Goal: Information Seeking & Learning: Learn about a topic

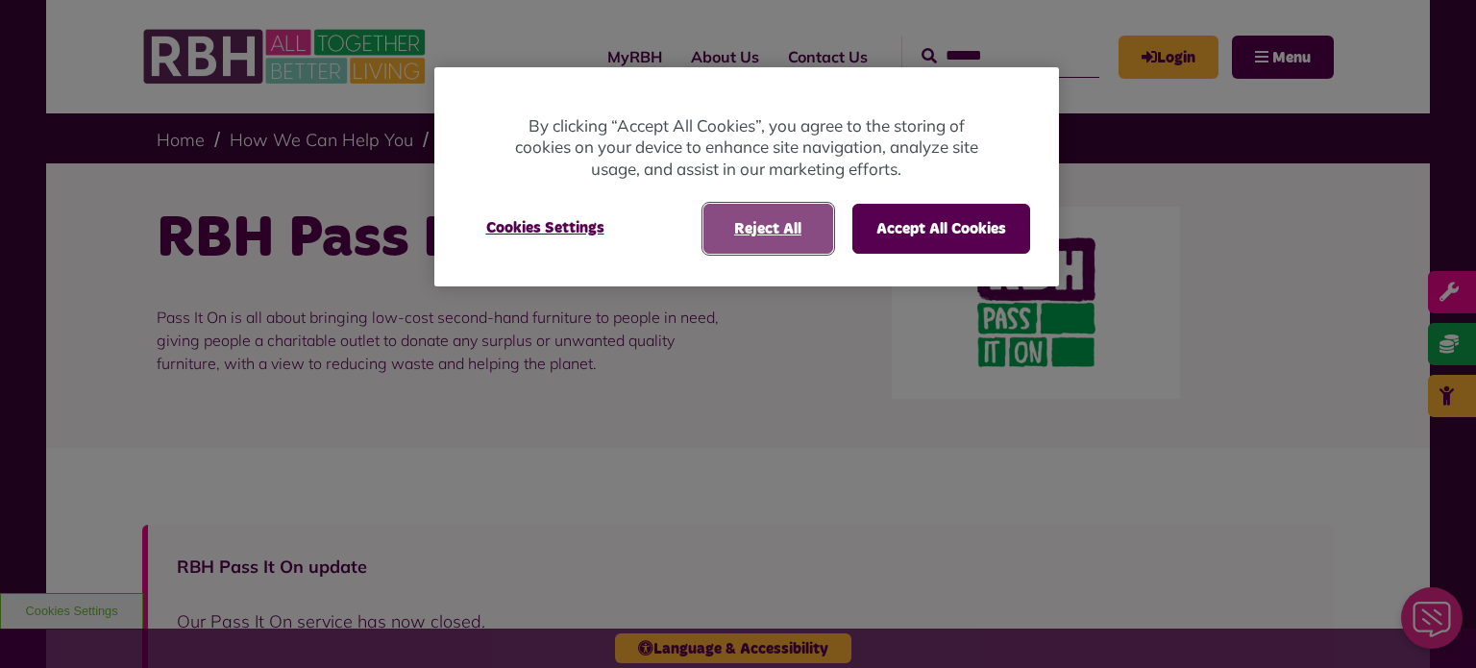
click at [768, 234] on button "Reject All" at bounding box center [768, 229] width 130 height 50
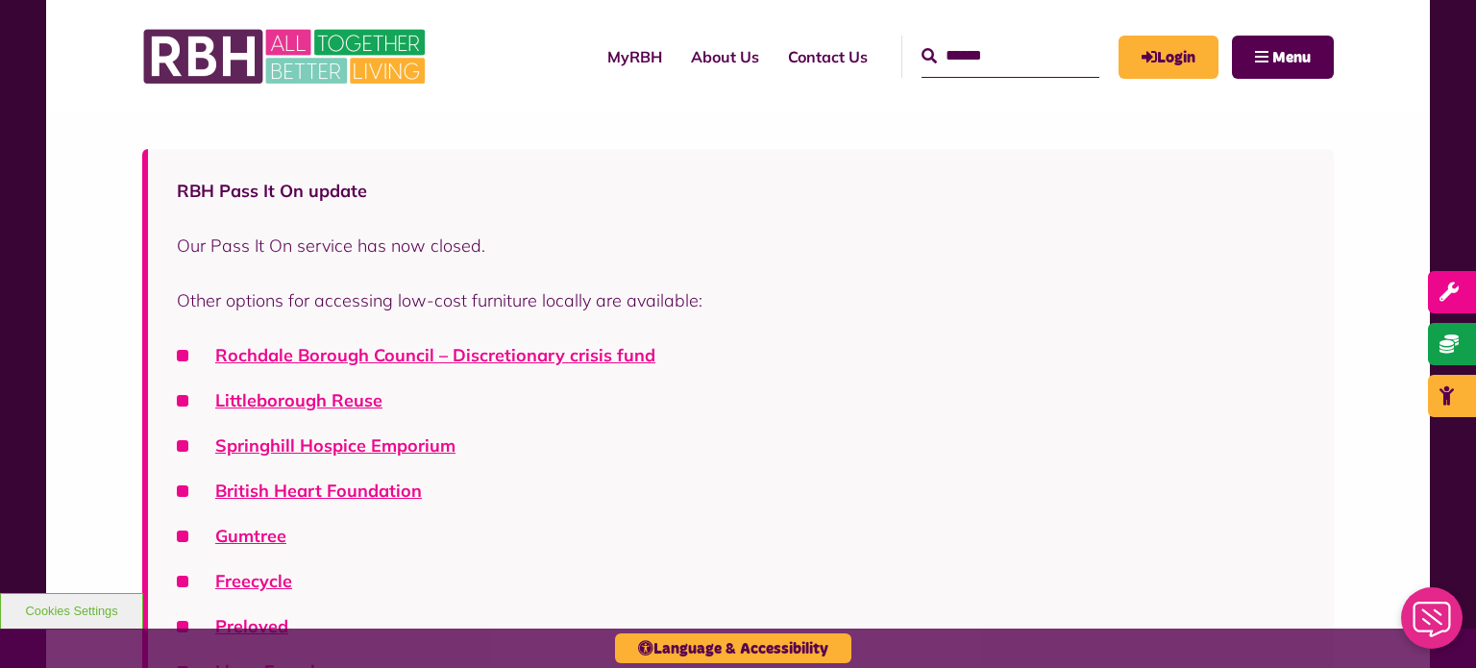
scroll to position [461, 0]
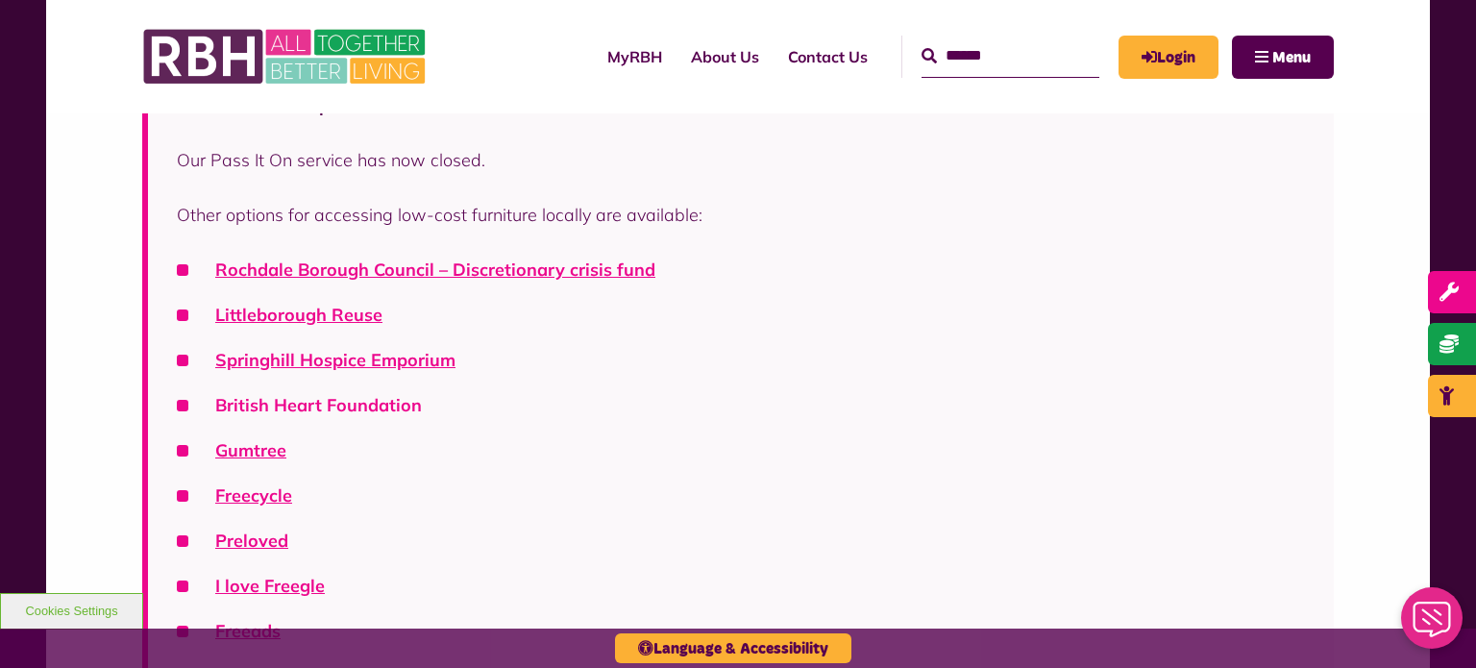
click at [299, 414] on link "British Heart Foundation" at bounding box center [318, 405] width 207 height 22
